Goal: Task Accomplishment & Management: Use online tool/utility

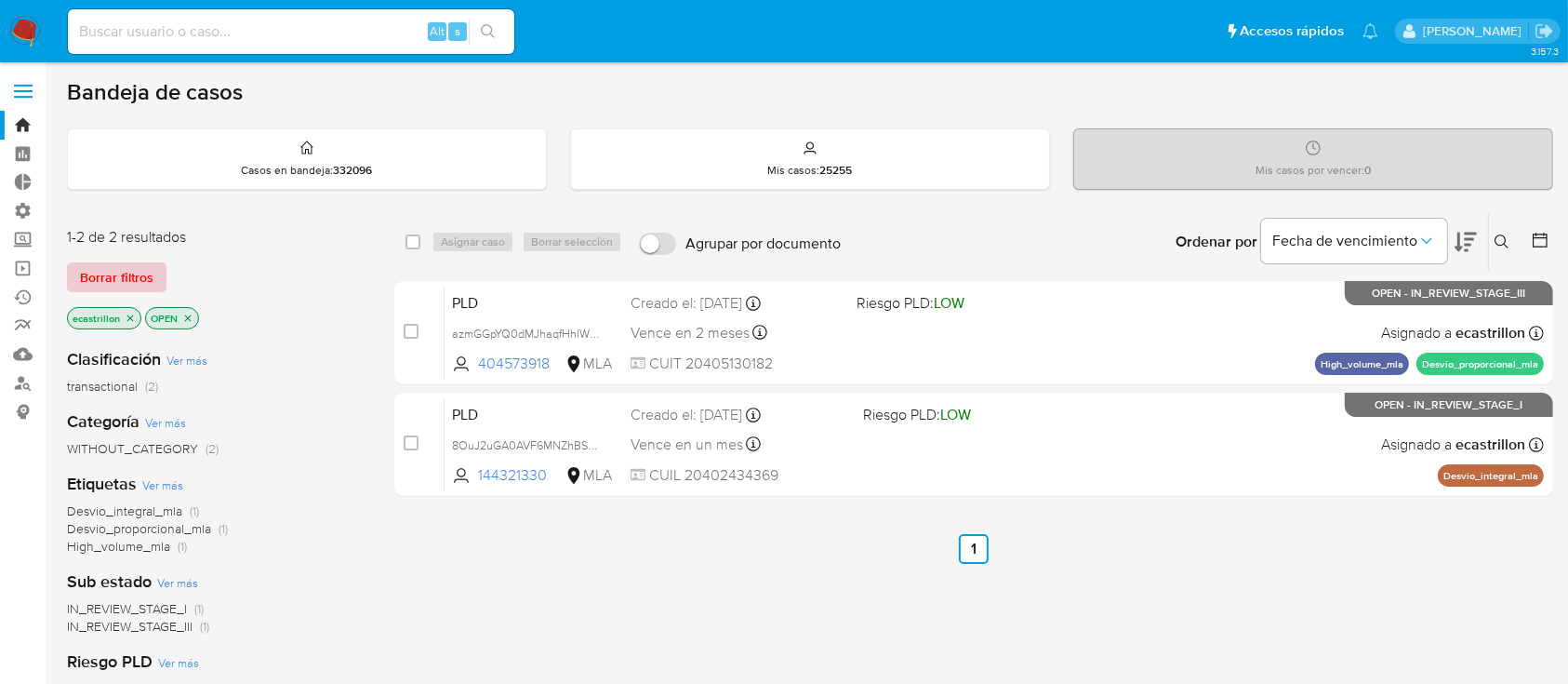
click at [120, 282] on span "Borrar filtros" at bounding box center [117, 277] width 73 height 26
click at [122, 281] on span "Borrar filtros" at bounding box center [117, 277] width 73 height 26
